Goal: Obtain resource: Download file/media

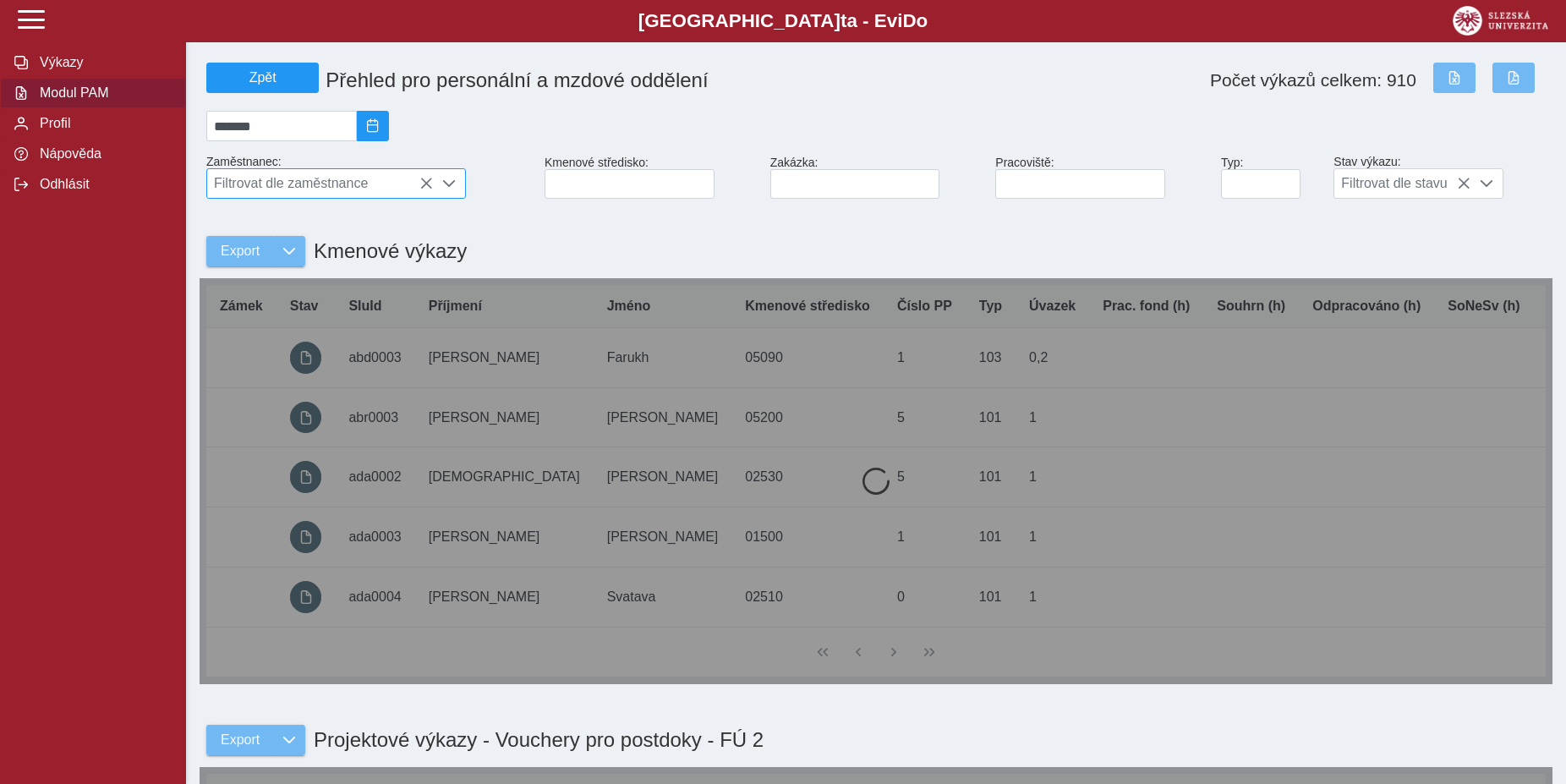
click at [359, 191] on span "Filtrovat dle zaměstnance" at bounding box center [320, 183] width 226 height 29
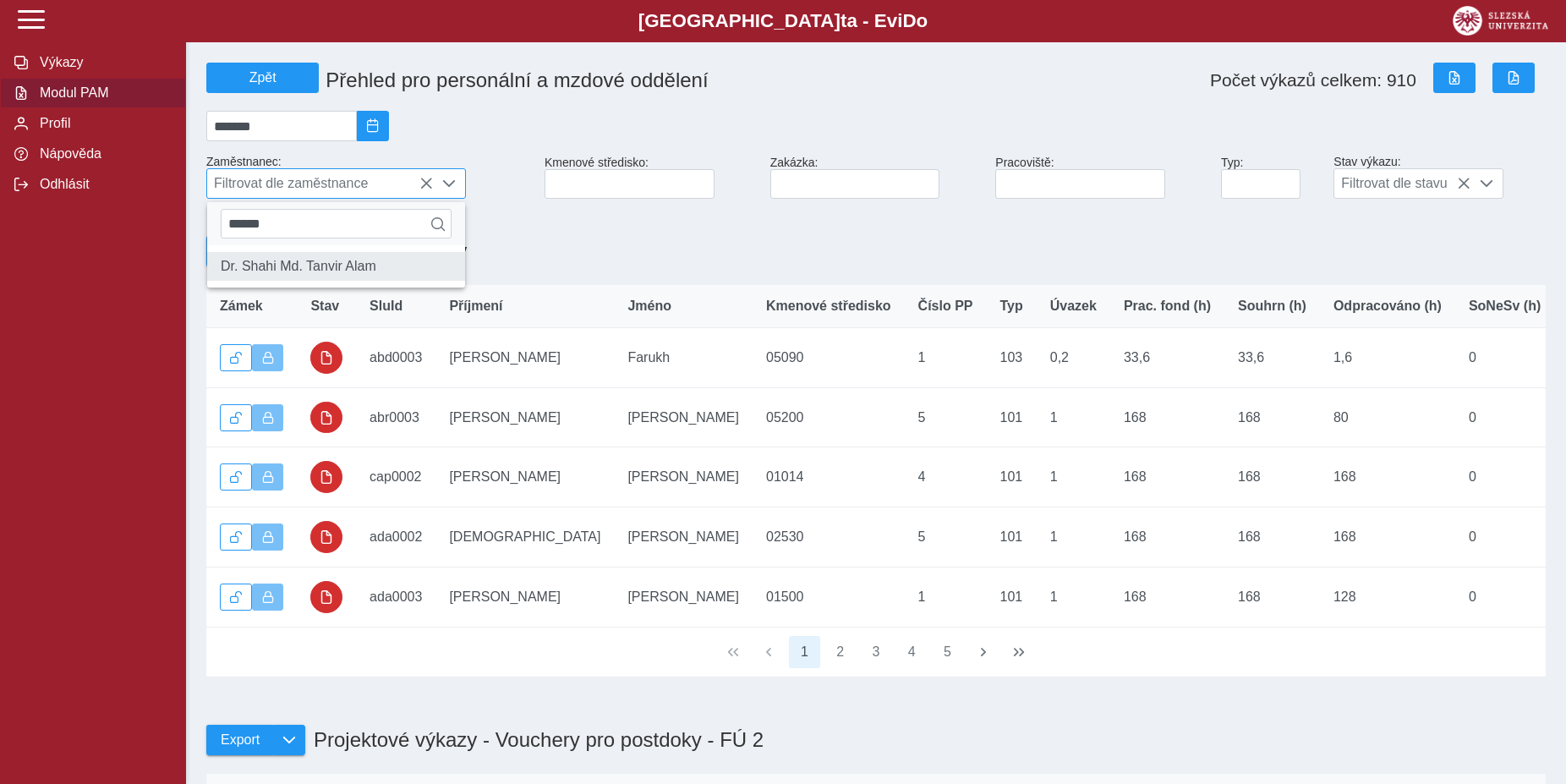
type input "******"
click at [382, 281] on li "Dr. Shahi Md. Tanvir Alam" at bounding box center [336, 267] width 258 height 29
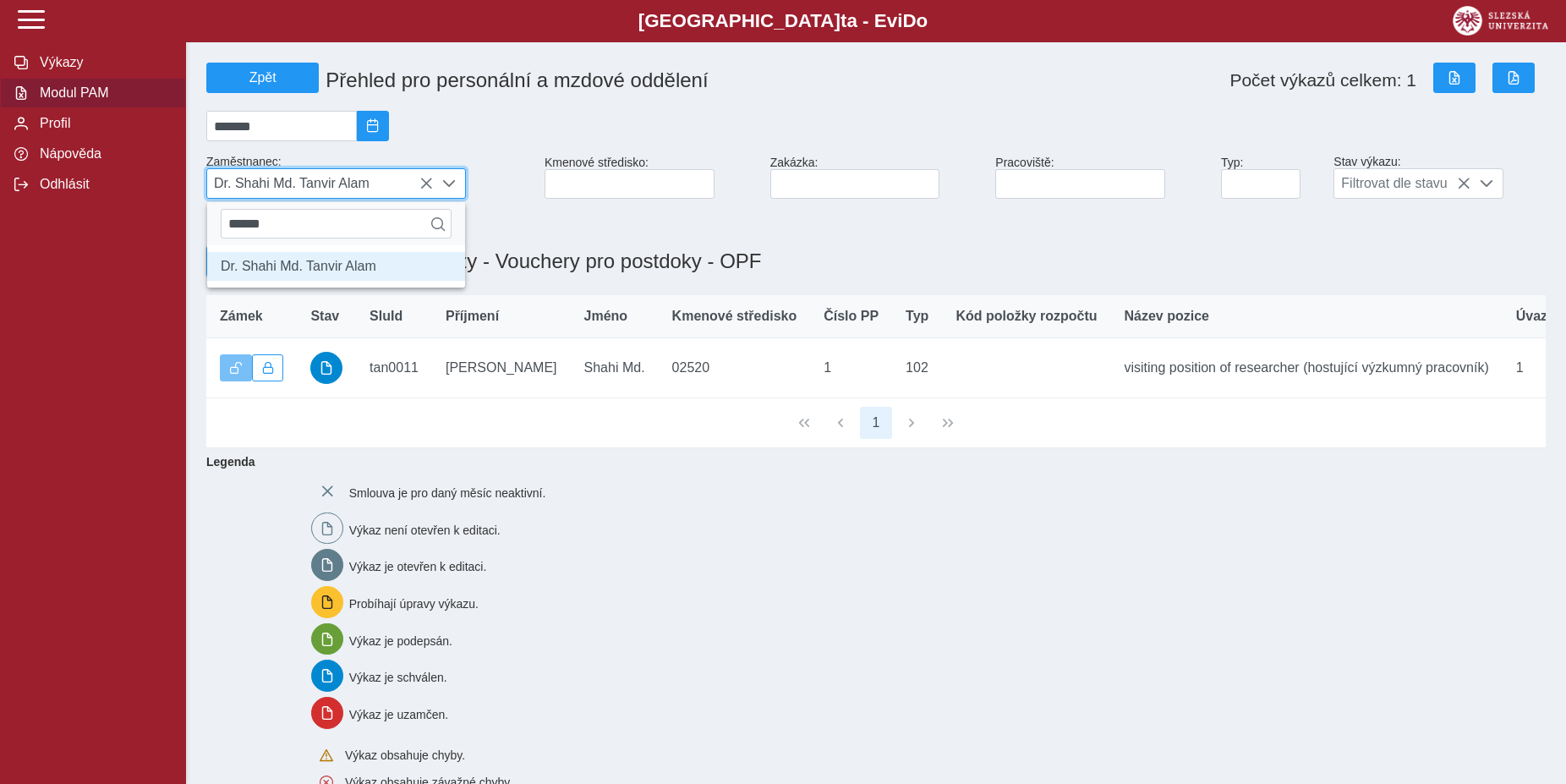
scroll to position [9, 69]
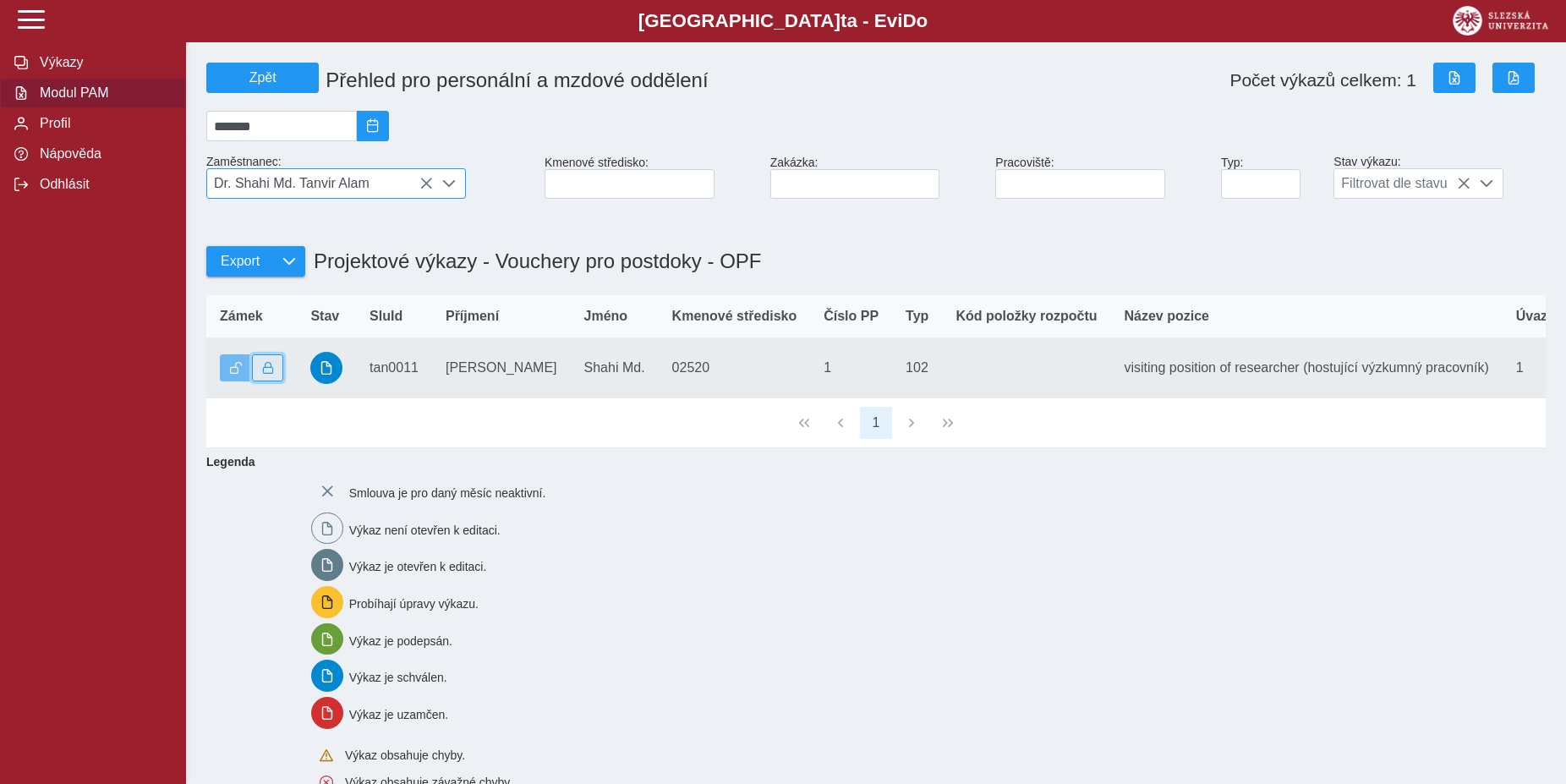
click at [278, 381] on button "button" at bounding box center [269, 368] width 32 height 27
click at [323, 384] on button "button" at bounding box center [327, 368] width 32 height 32
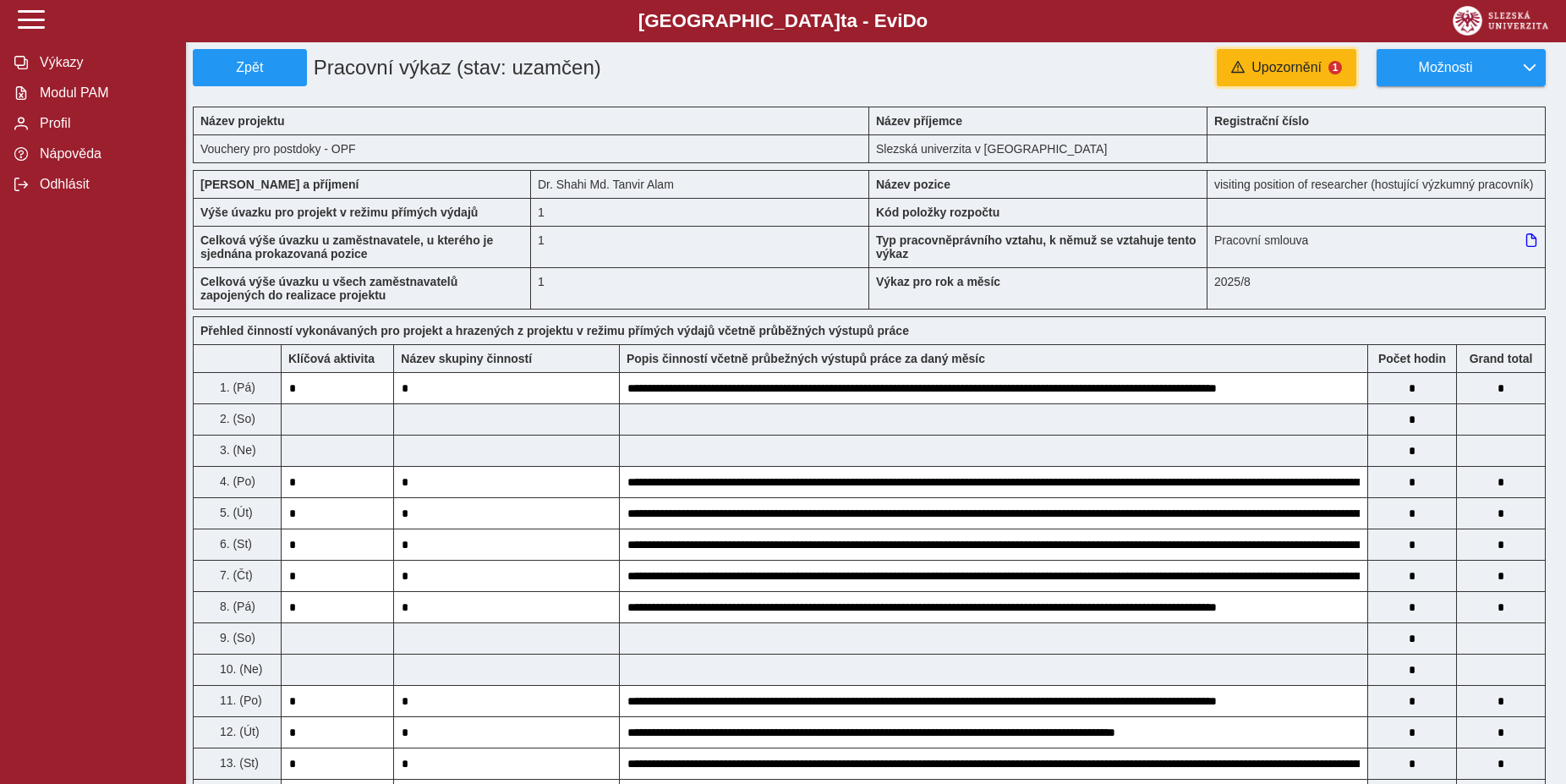
click at [1306, 66] on span "Upozornění" at bounding box center [1287, 67] width 70 height 15
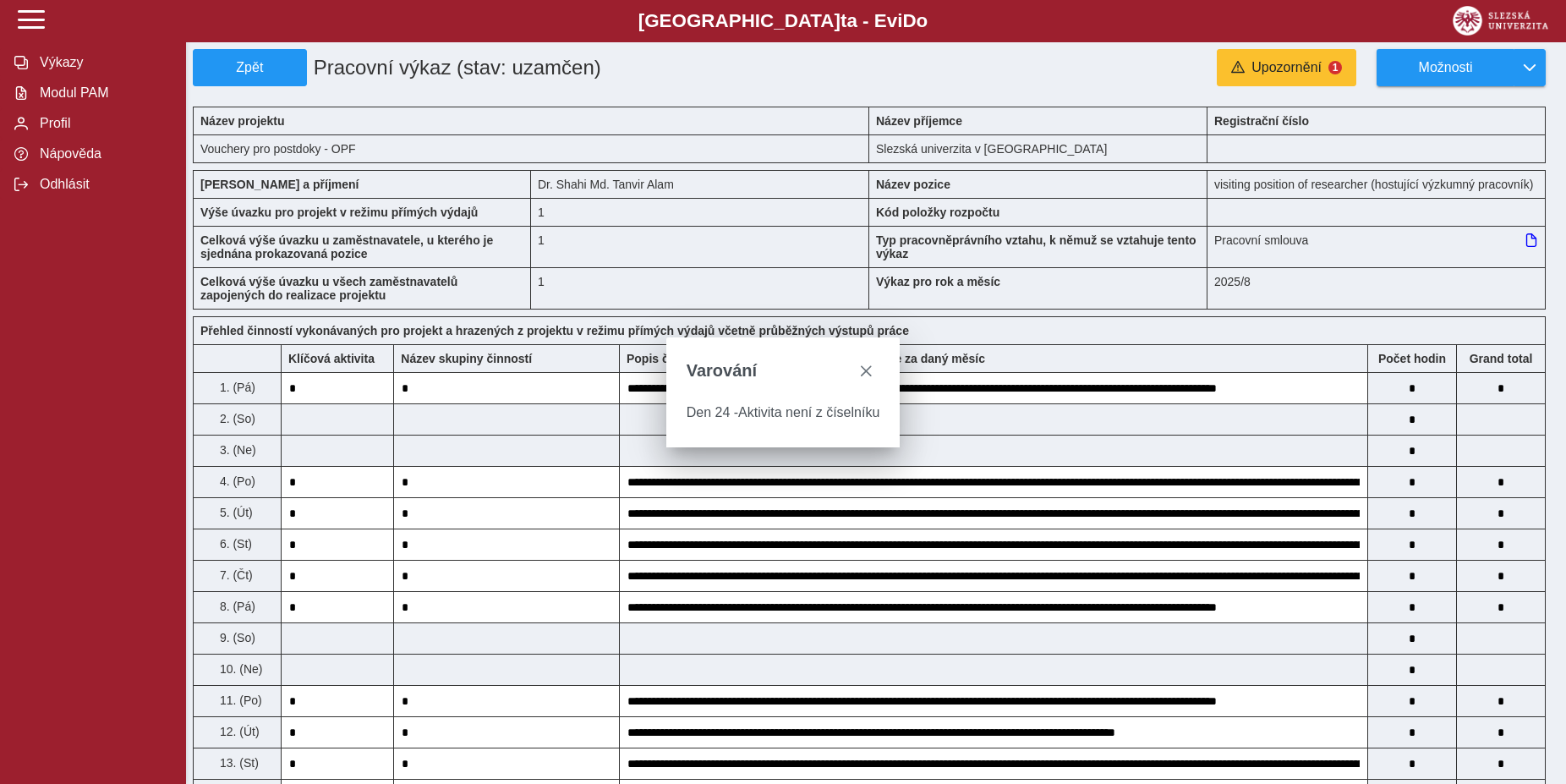
click at [1071, 28] on b "Slezská univerzi t a - Evi D o" at bounding box center [783, 21] width 1465 height 22
click at [1095, 512] on input "**********" at bounding box center [993, 513] width 748 height 30
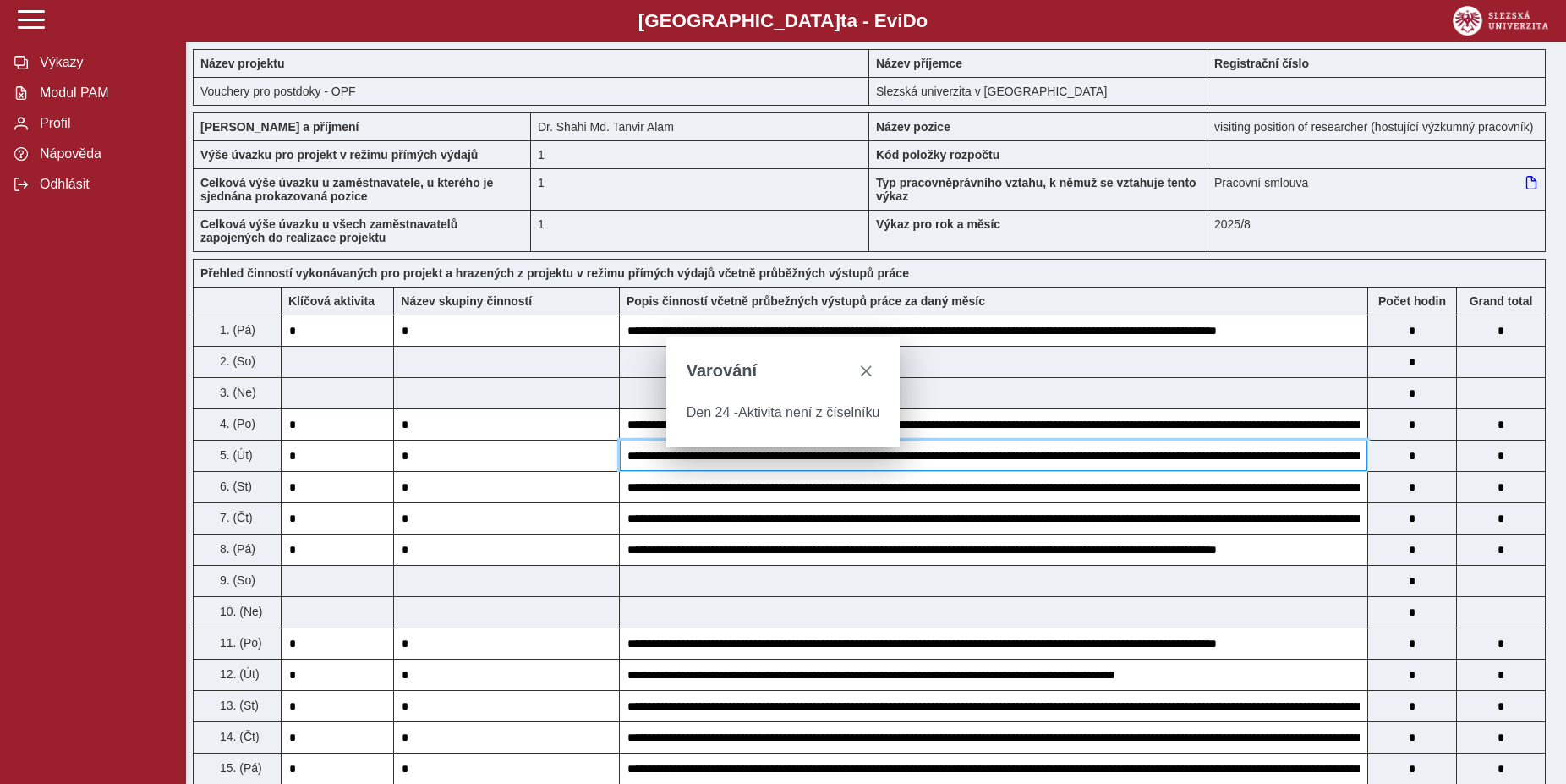
scroll to position [86, 0]
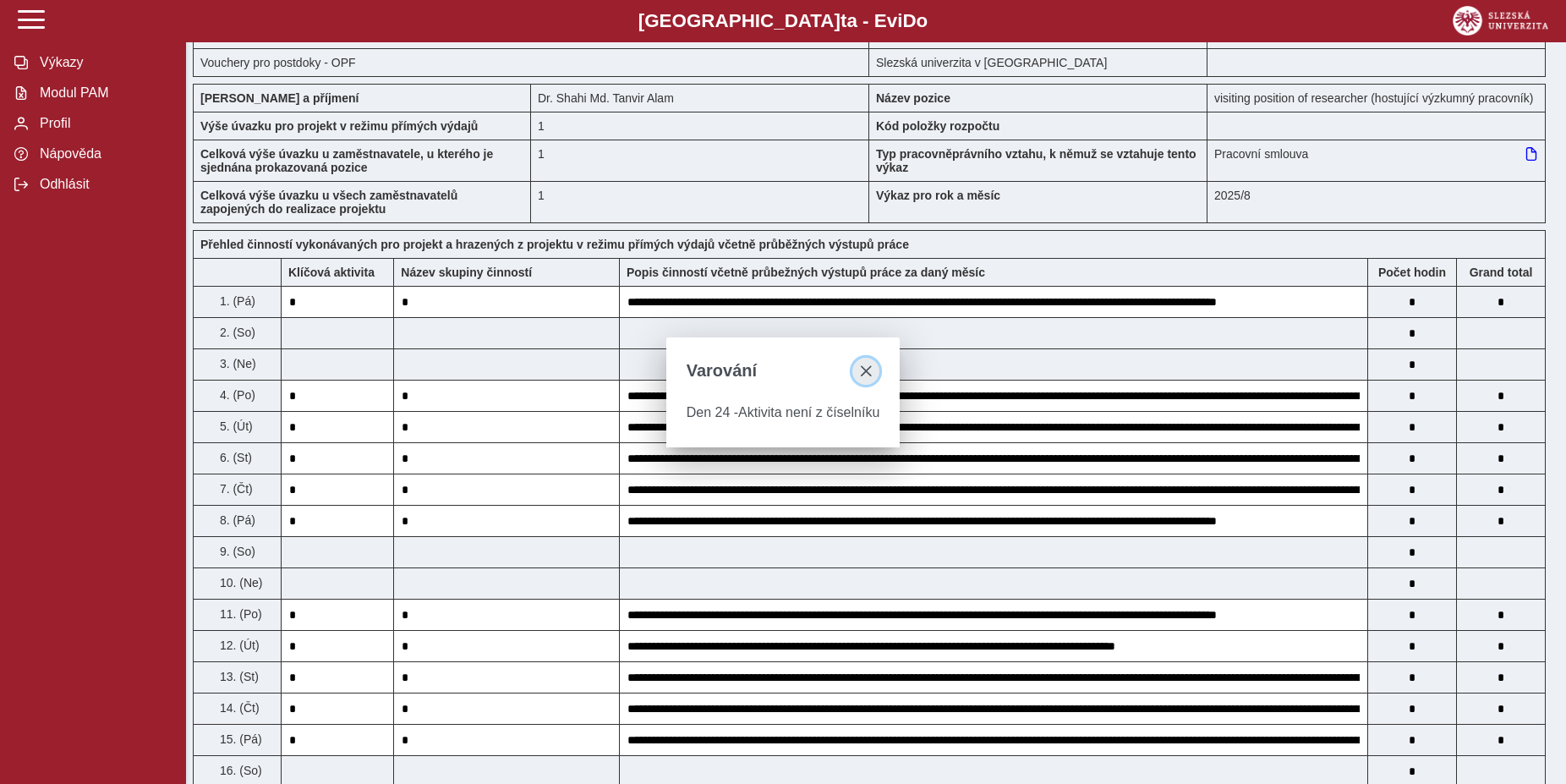
click at [873, 366] on span "close" at bounding box center [866, 371] width 13 height 13
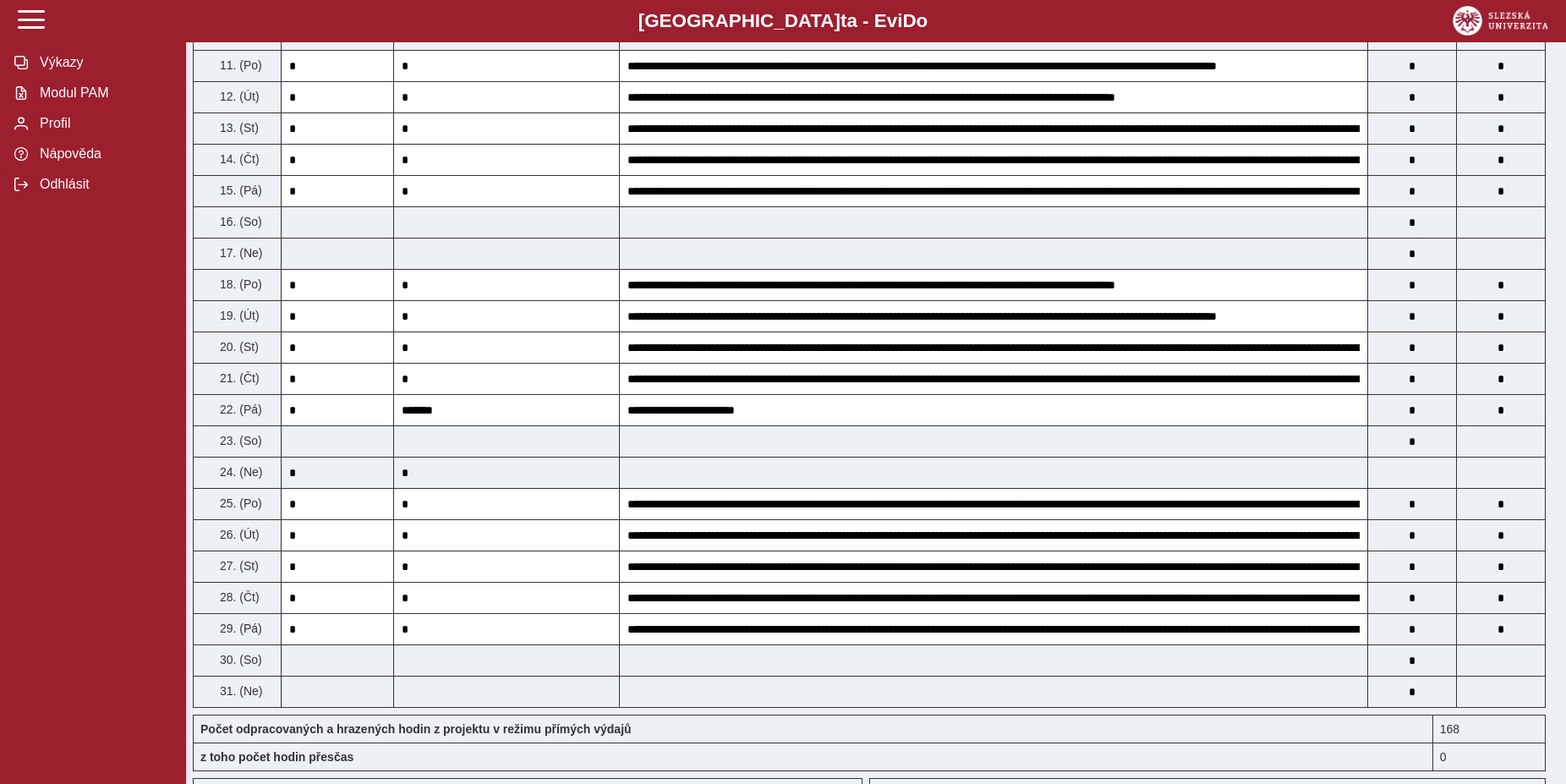
scroll to position [0, 0]
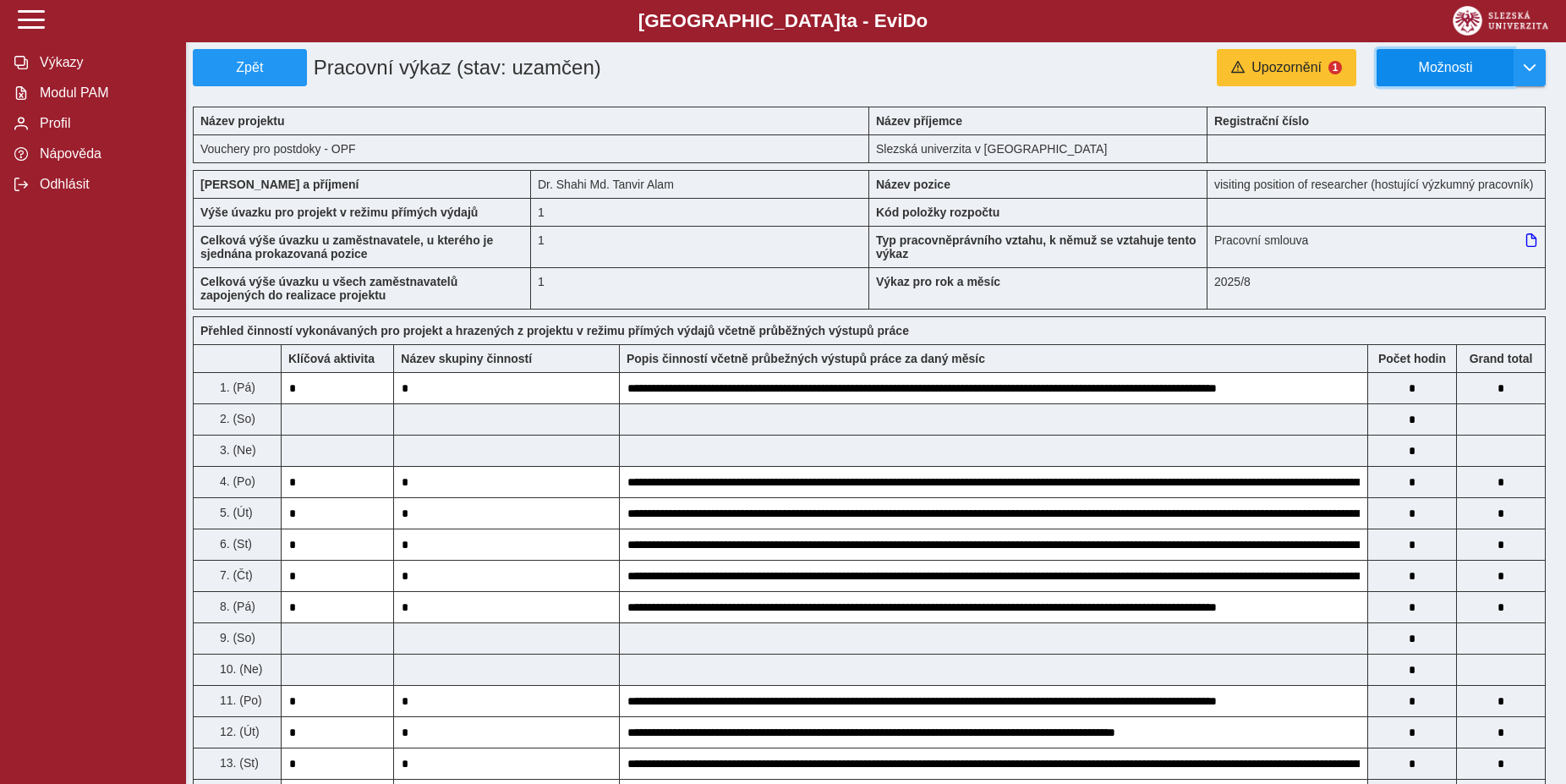
click at [1424, 68] on span "Možnosti" at bounding box center [1446, 67] width 109 height 15
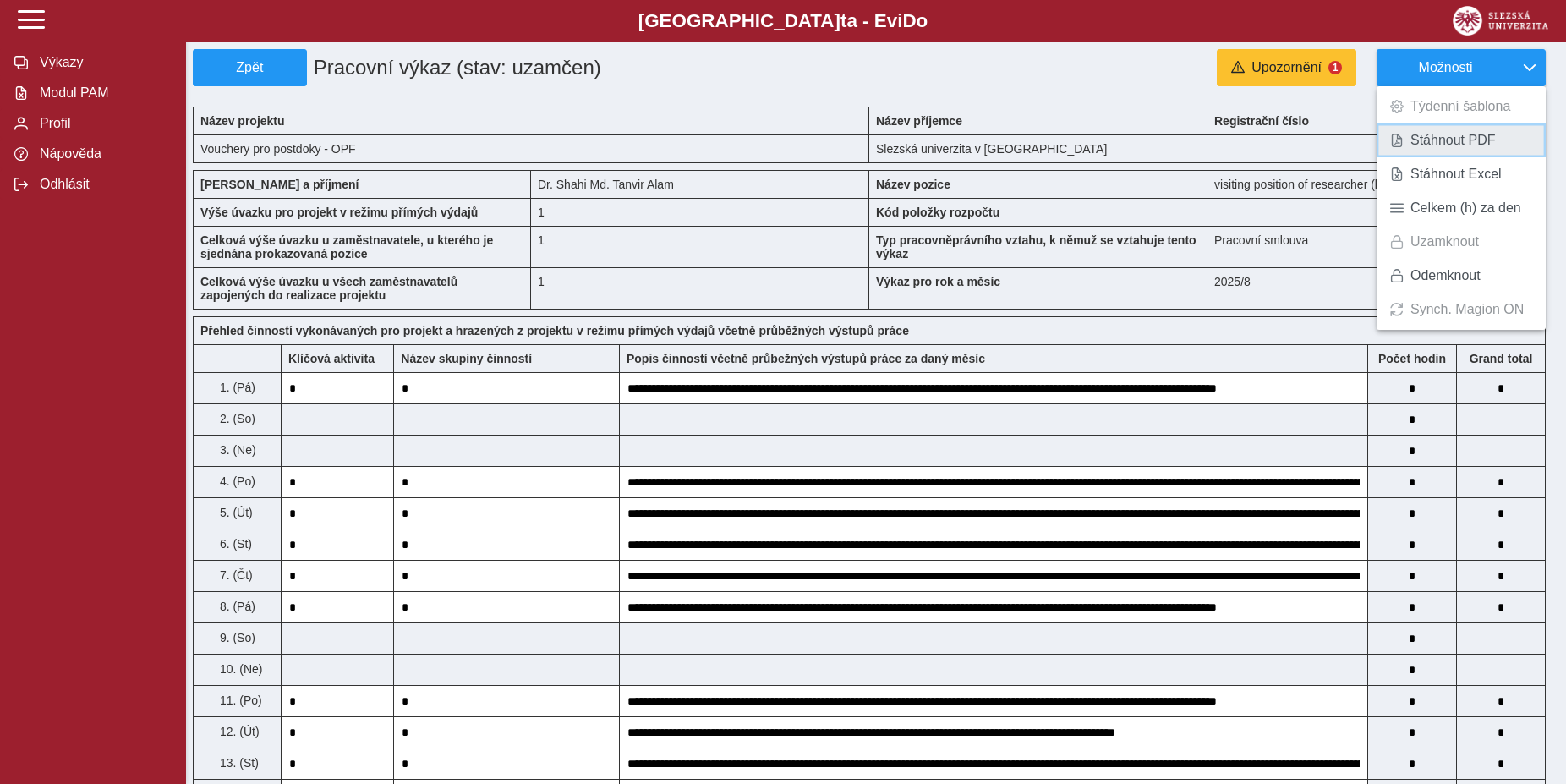
click at [1502, 138] on link "Stáhnout PDF" at bounding box center [1461, 141] width 169 height 34
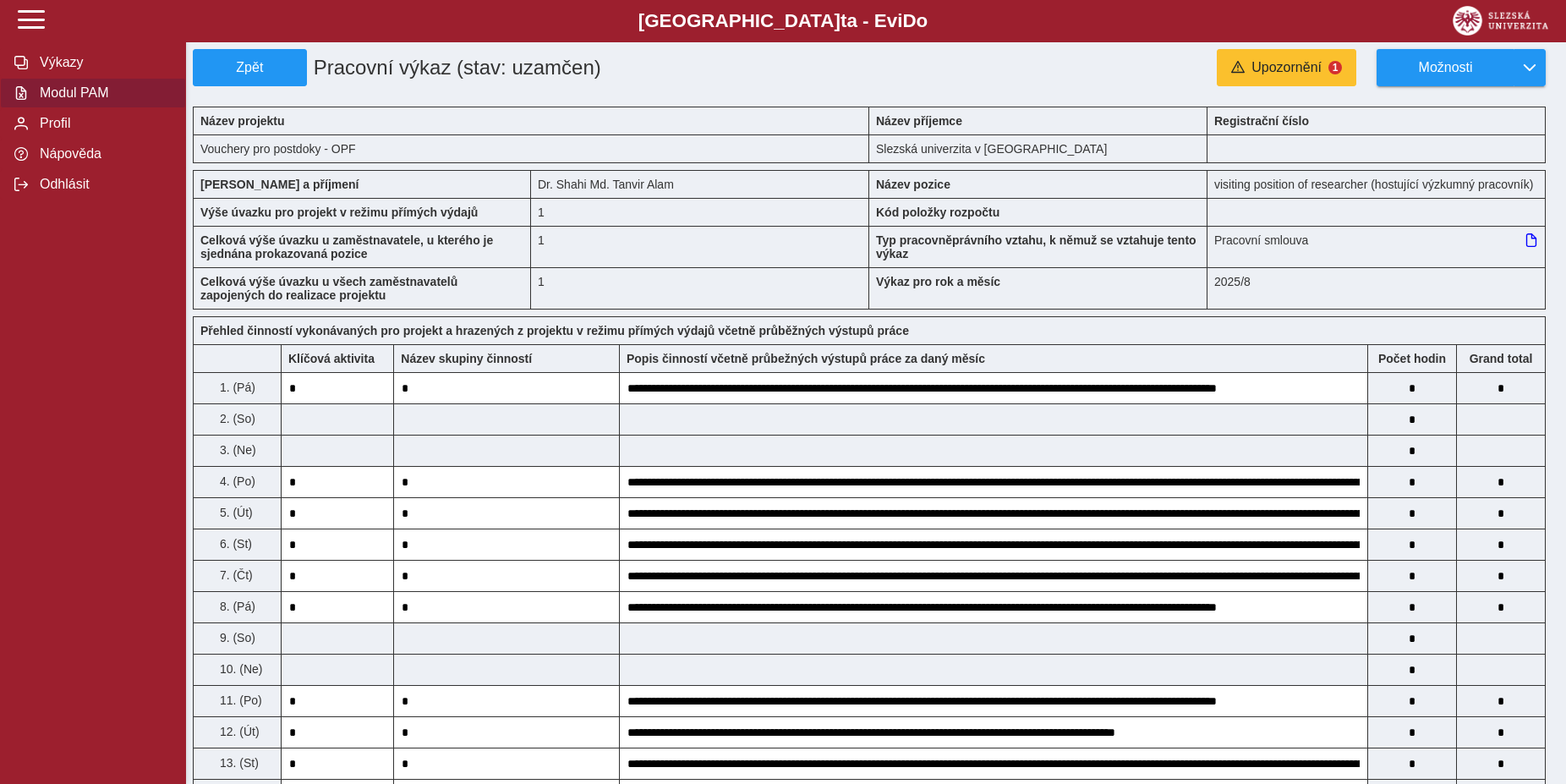
click at [89, 100] on span "Modul PAM" at bounding box center [103, 92] width 137 height 15
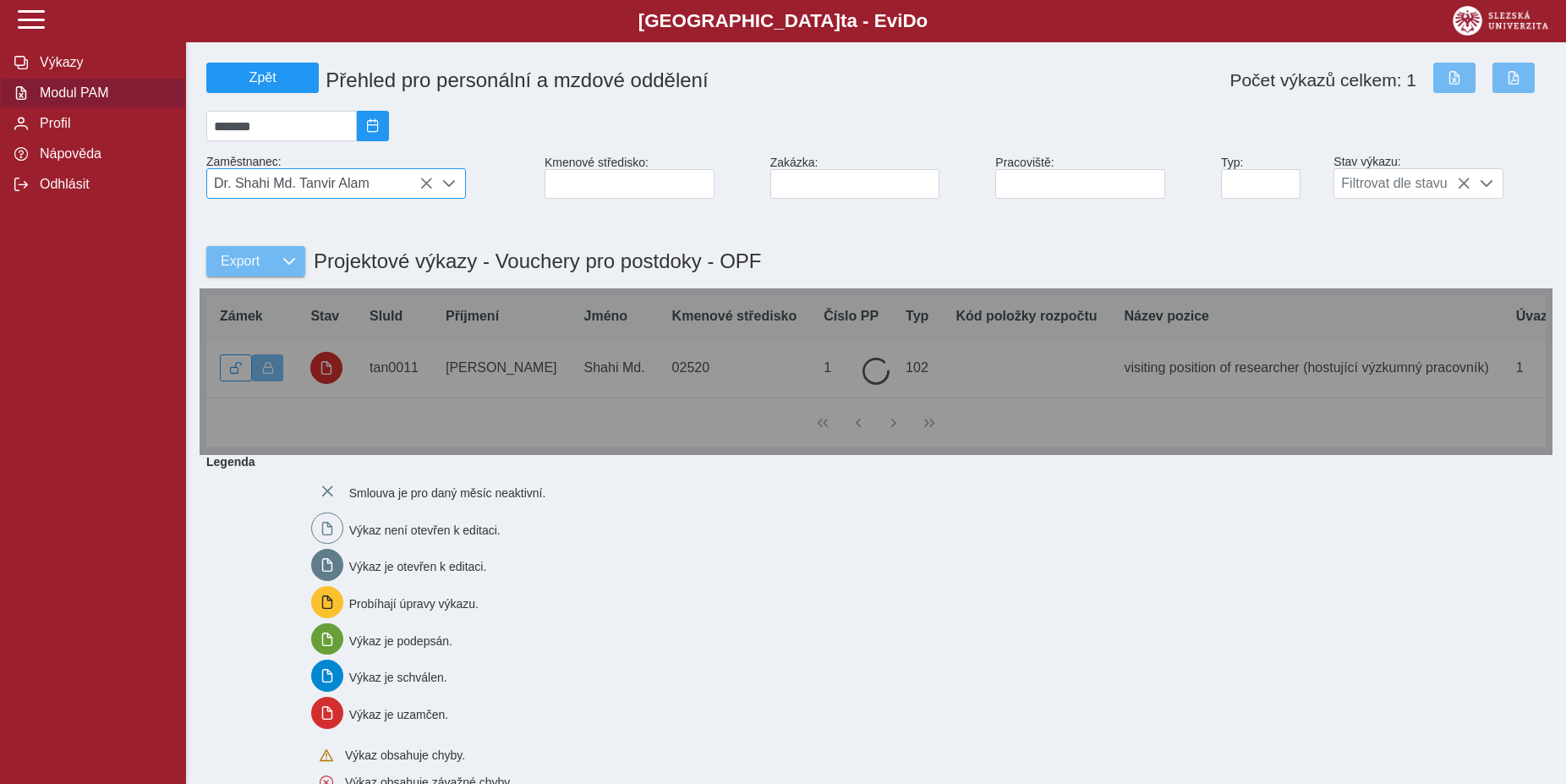
click at [343, 190] on span "Dr. Shahi Md. Tanvir Alam" at bounding box center [320, 183] width 226 height 29
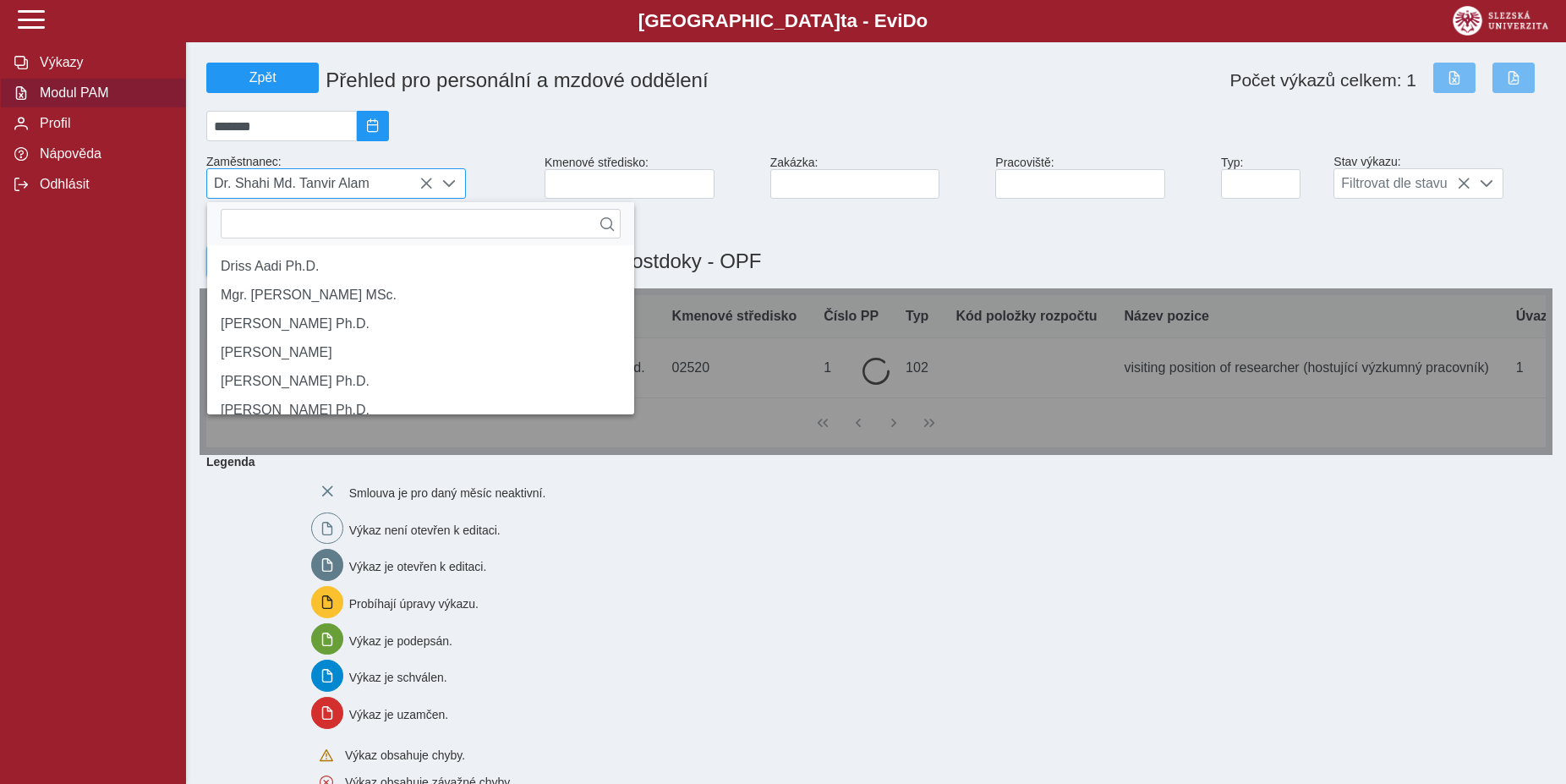
scroll to position [10, 69]
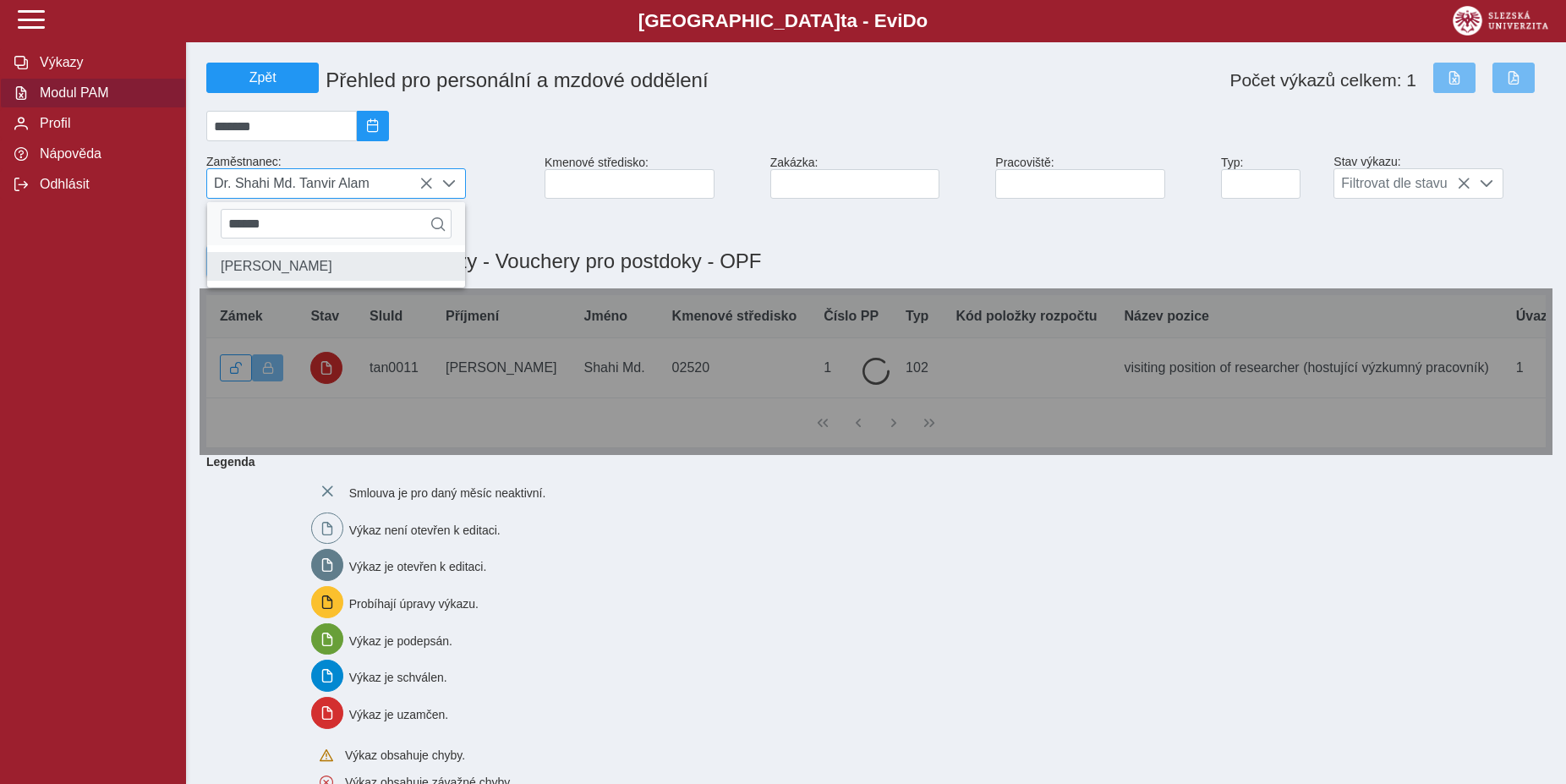
type input "******"
click at [319, 281] on li "[PERSON_NAME]" at bounding box center [336, 267] width 258 height 29
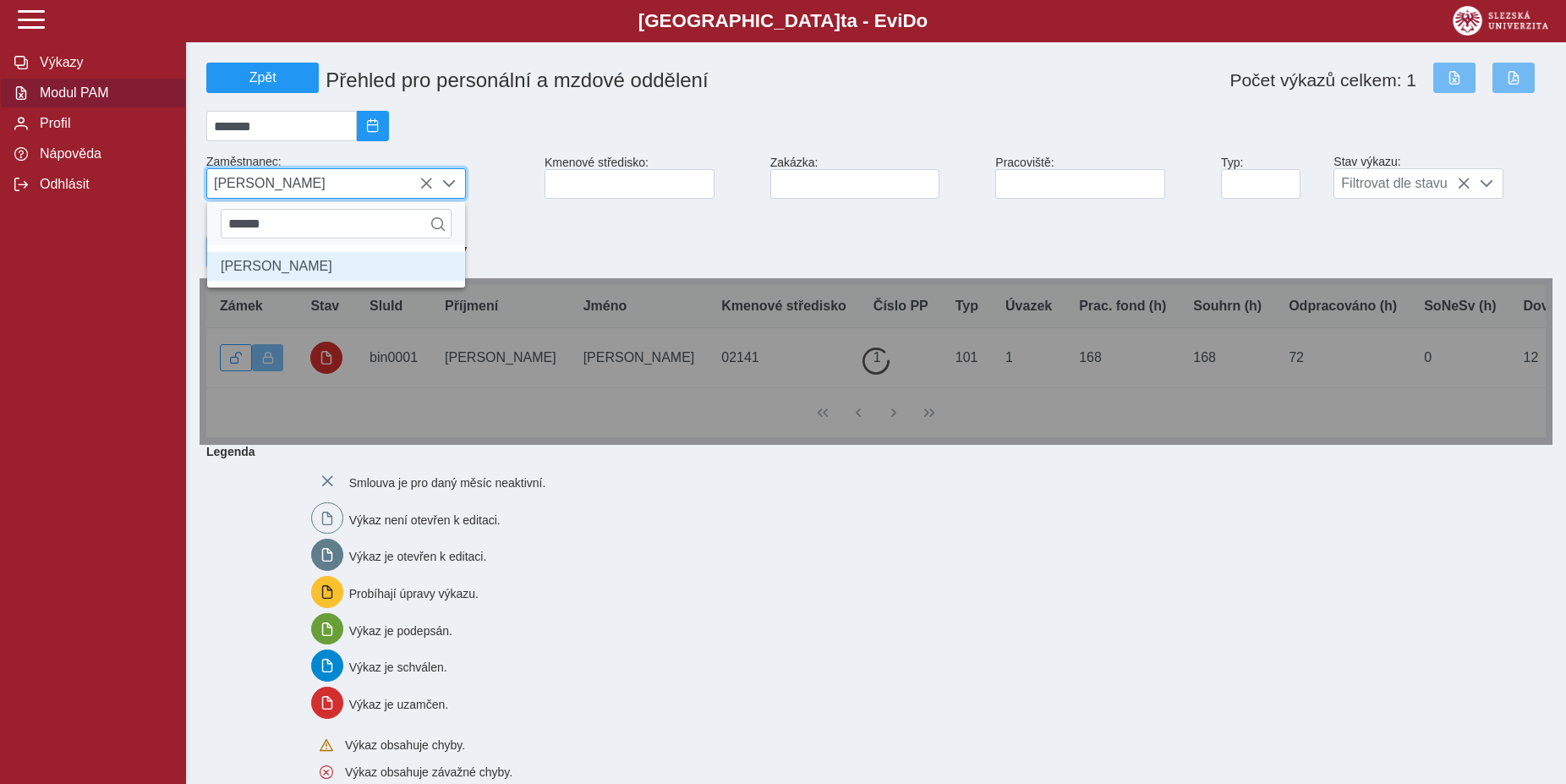
scroll to position [9, 69]
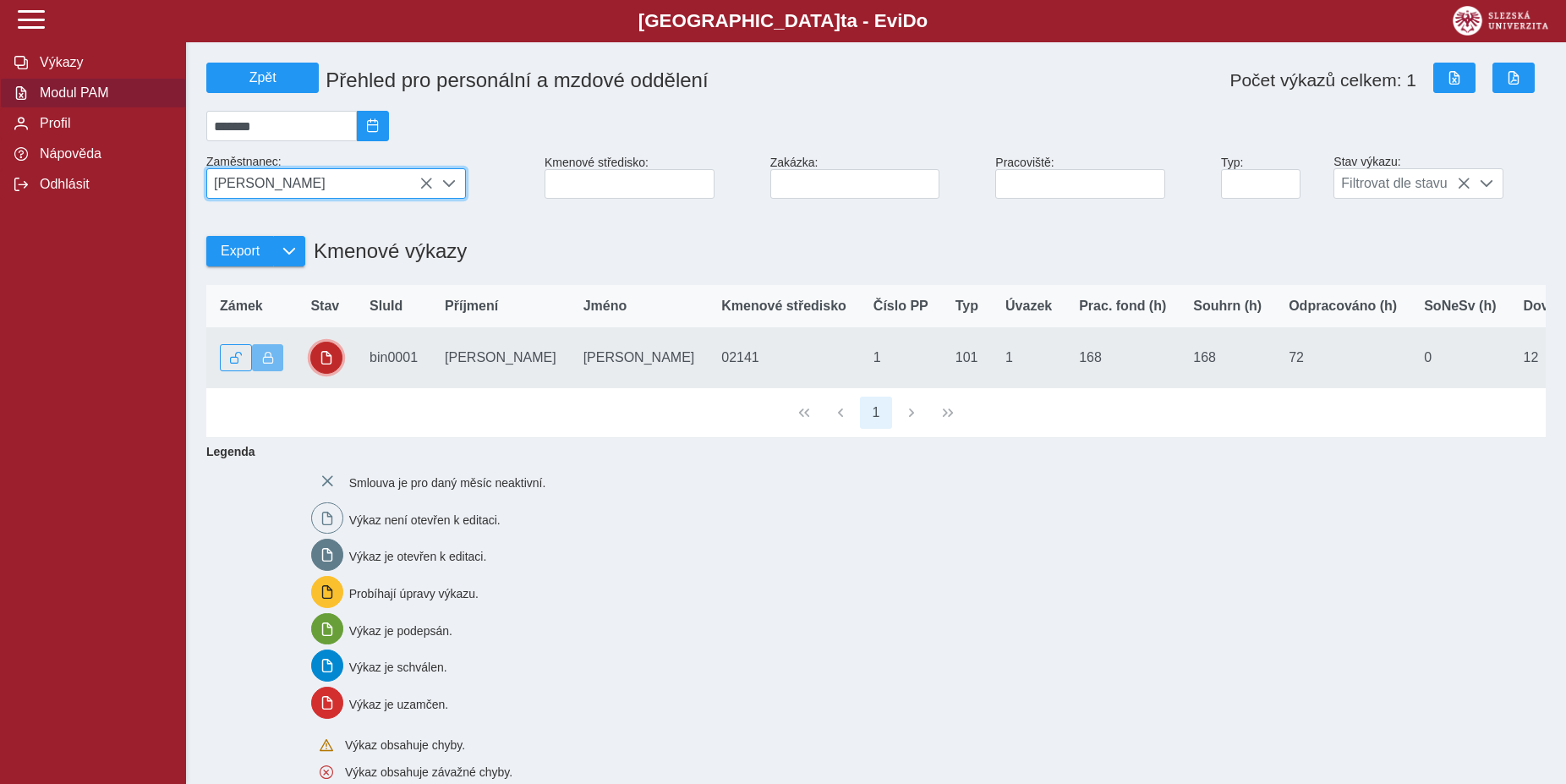
click at [333, 374] on button "button" at bounding box center [327, 358] width 32 height 32
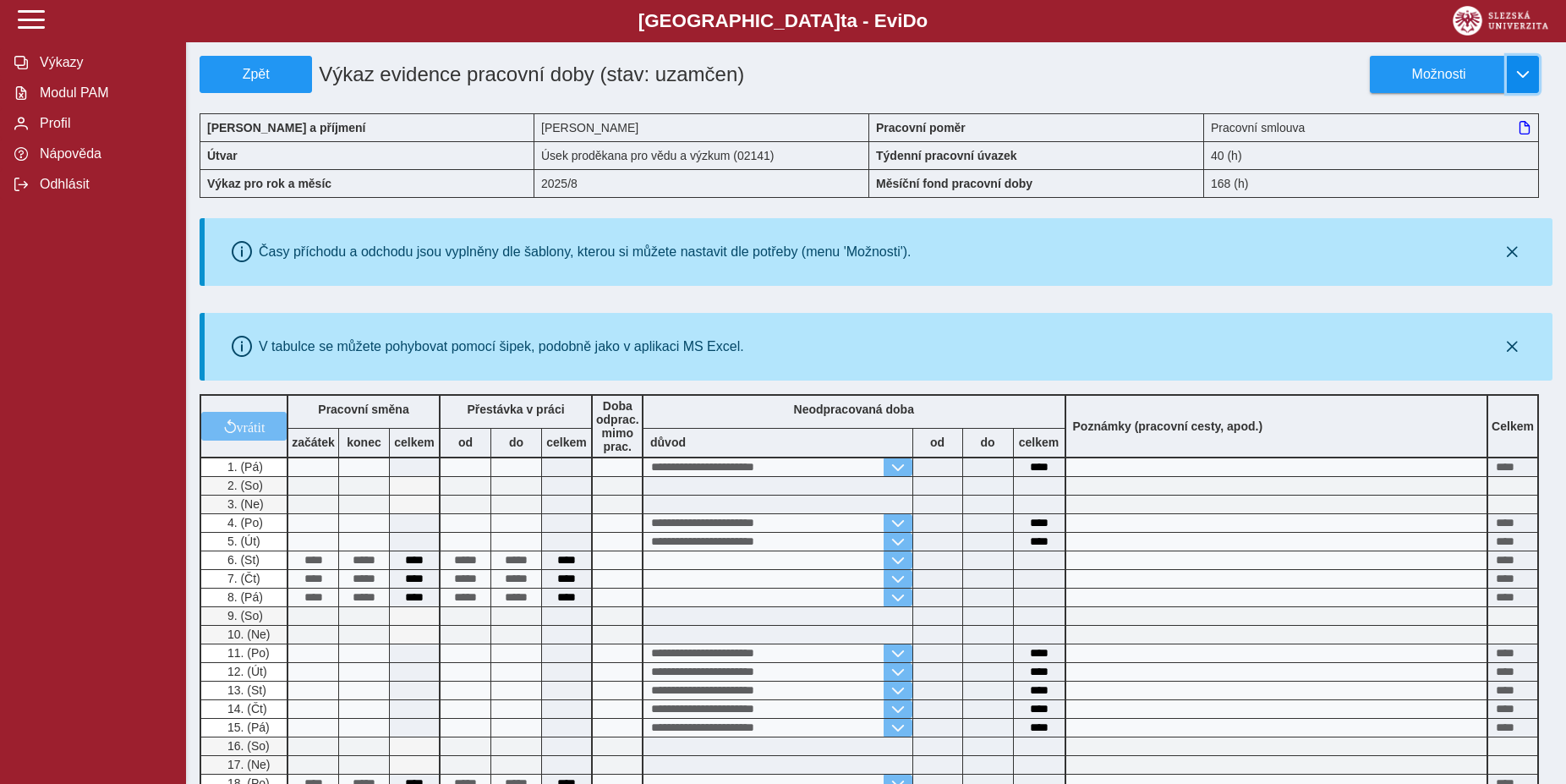
click at [1525, 72] on span "button" at bounding box center [1523, 74] width 13 height 13
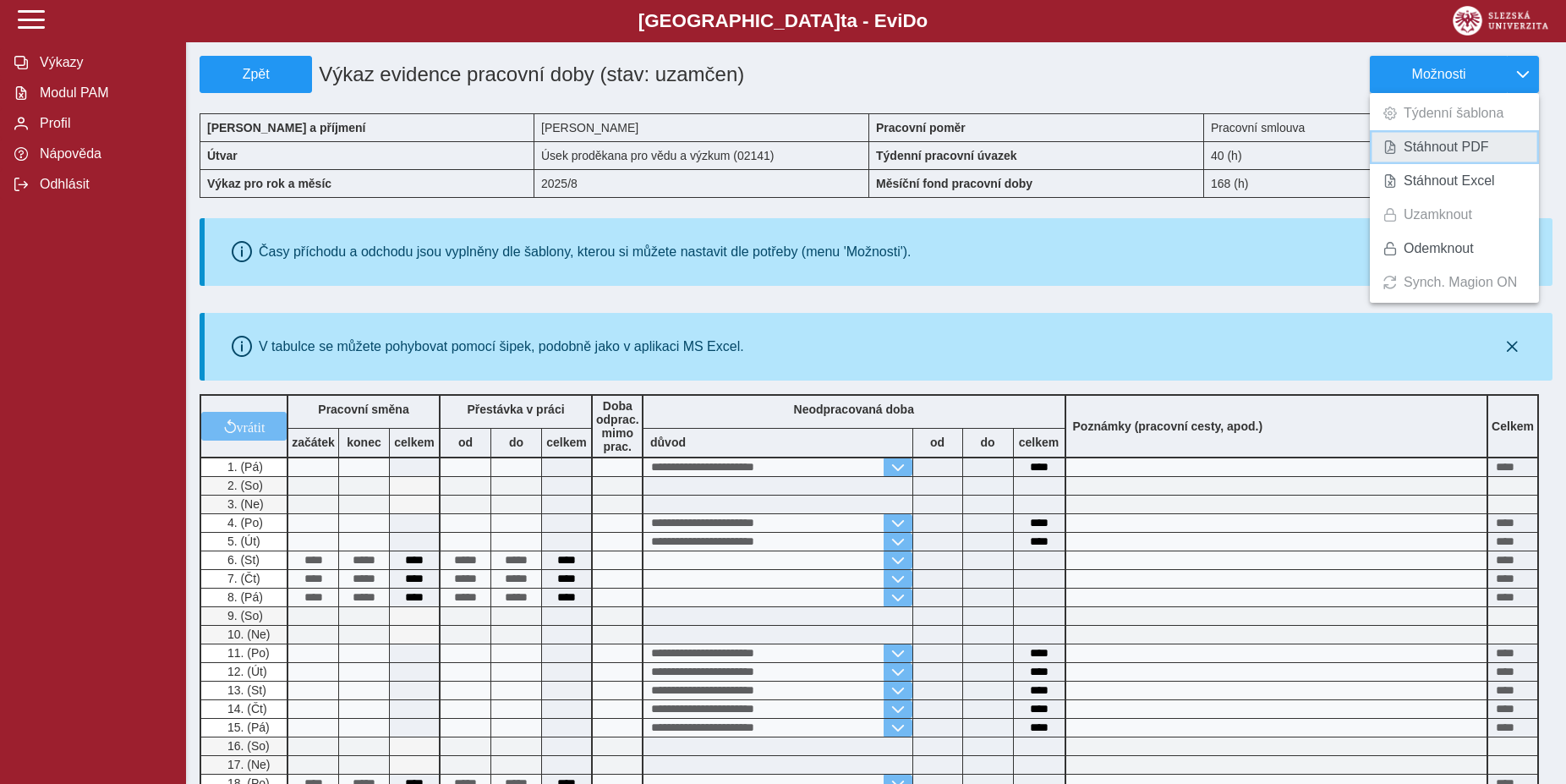
click at [1466, 145] on span "Stáhnout PDF" at bounding box center [1446, 147] width 85 height 13
